Goal: Information Seeking & Learning: Learn about a topic

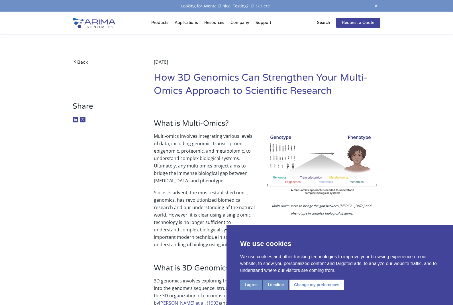
click at [194, 169] on p "Multi-omics involves integrating various levels of data, including genomic, tra…" at bounding box center [267, 160] width 227 height 56
click at [251, 286] on button "I agree" at bounding box center [251, 284] width 22 height 11
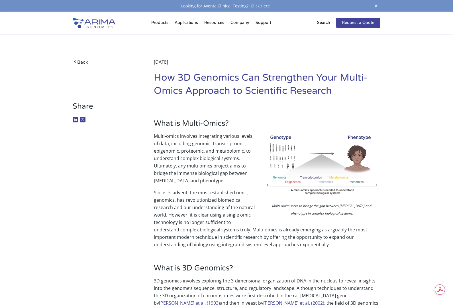
click at [230, 222] on p "Since its advent, the most established omic, genomics, has revolutionized biome…" at bounding box center [267, 218] width 227 height 59
click at [227, 234] on p "Since its advent, the most established omic, genomics, has revolutionized biome…" at bounding box center [267, 218] width 227 height 59
click at [249, 236] on p "Since its advent, the most established omic, genomics, has revolutionized biome…" at bounding box center [267, 218] width 227 height 59
drag, startPoint x: 234, startPoint y: 237, endPoint x: 227, endPoint y: 236, distance: 7.4
click at [234, 237] on p "Since its advent, the most established omic, genomics, has revolutionized biome…" at bounding box center [267, 218] width 227 height 59
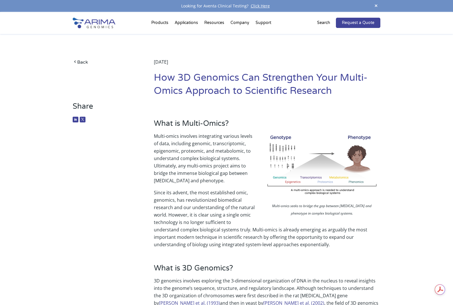
click at [207, 233] on p "Since its advent, the most established omic, genomics, has revolutionized biome…" at bounding box center [267, 218] width 227 height 59
click at [228, 240] on p "Since its advent, the most established omic, genomics, has revolutionized biome…" at bounding box center [267, 218] width 227 height 59
click at [245, 235] on p "Since its advent, the most established omic, genomics, has revolutionized biome…" at bounding box center [267, 218] width 227 height 59
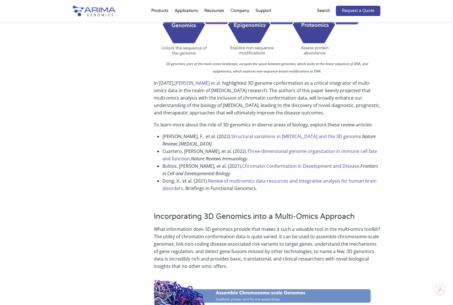
scroll to position [557, 0]
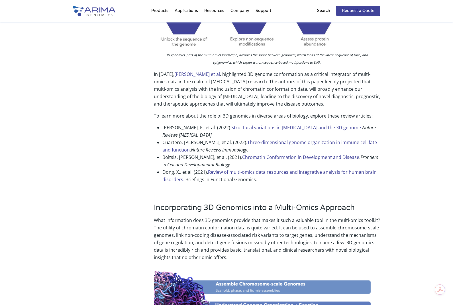
click at [257, 238] on p "What information does 3D genomics provide that makes it such a valuable tool in…" at bounding box center [267, 240] width 227 height 49
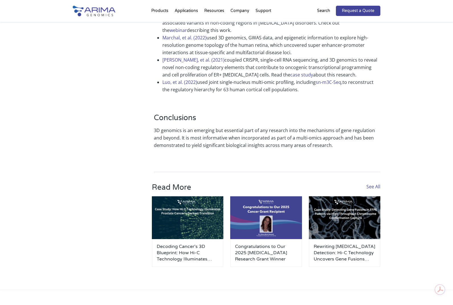
scroll to position [1422, 0]
